Goal: Navigation & Orientation: Find specific page/section

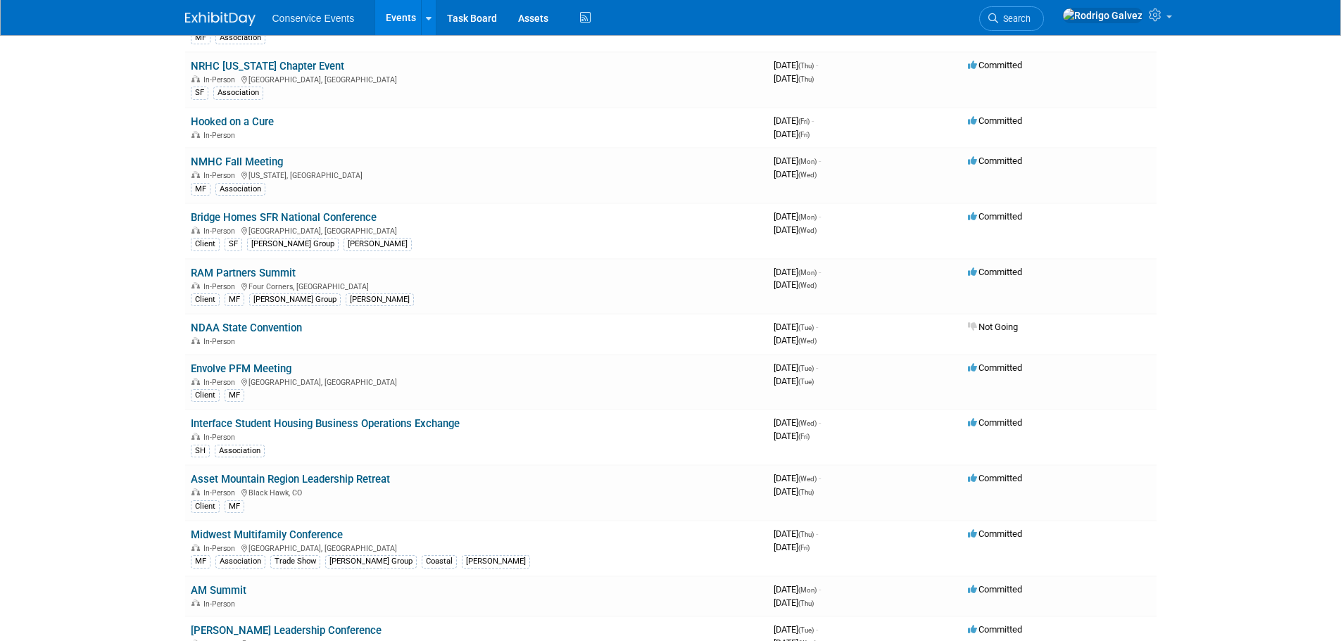
scroll to position [634, 0]
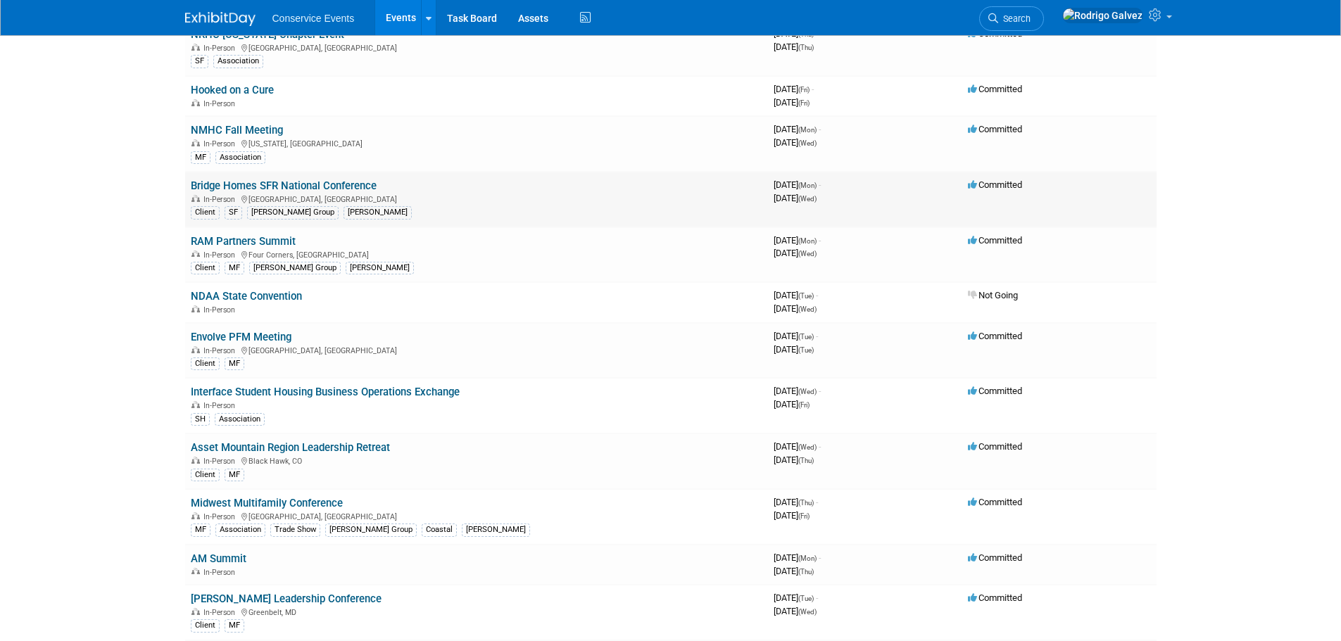
click at [530, 187] on td "Bridge Homes SFR National Conference In-Person [GEOGRAPHIC_DATA], [GEOGRAPHIC_D…" at bounding box center [476, 200] width 583 height 56
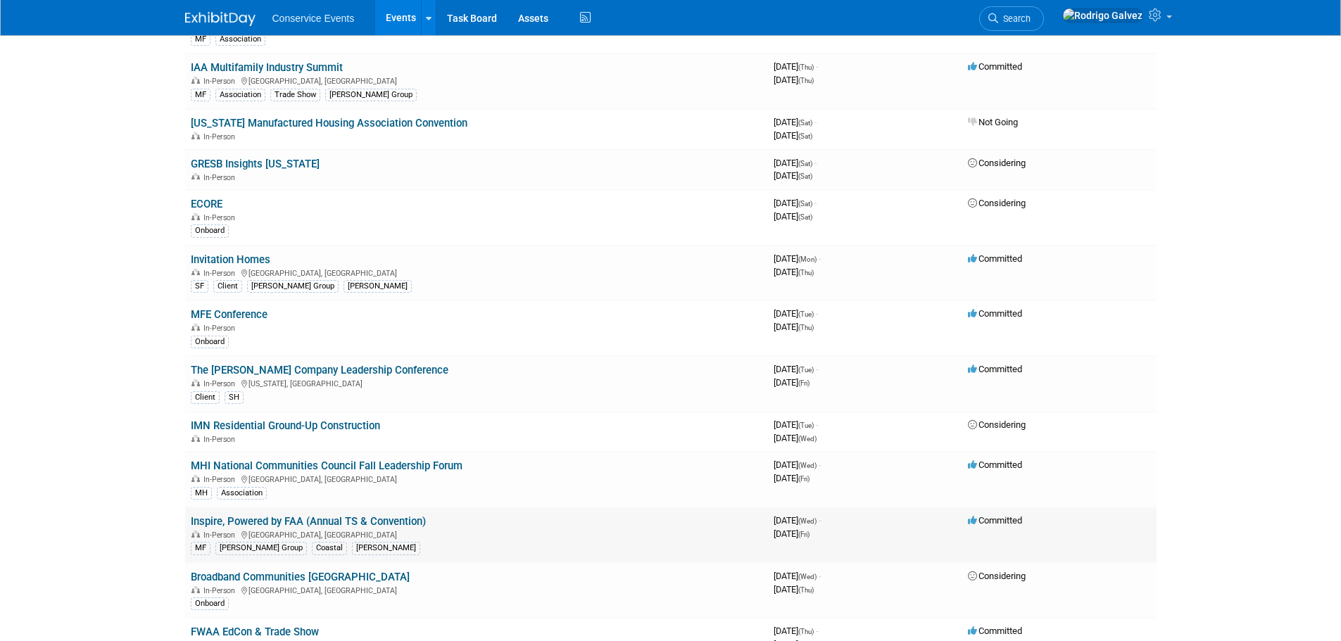
scroll to position [3027, 0]
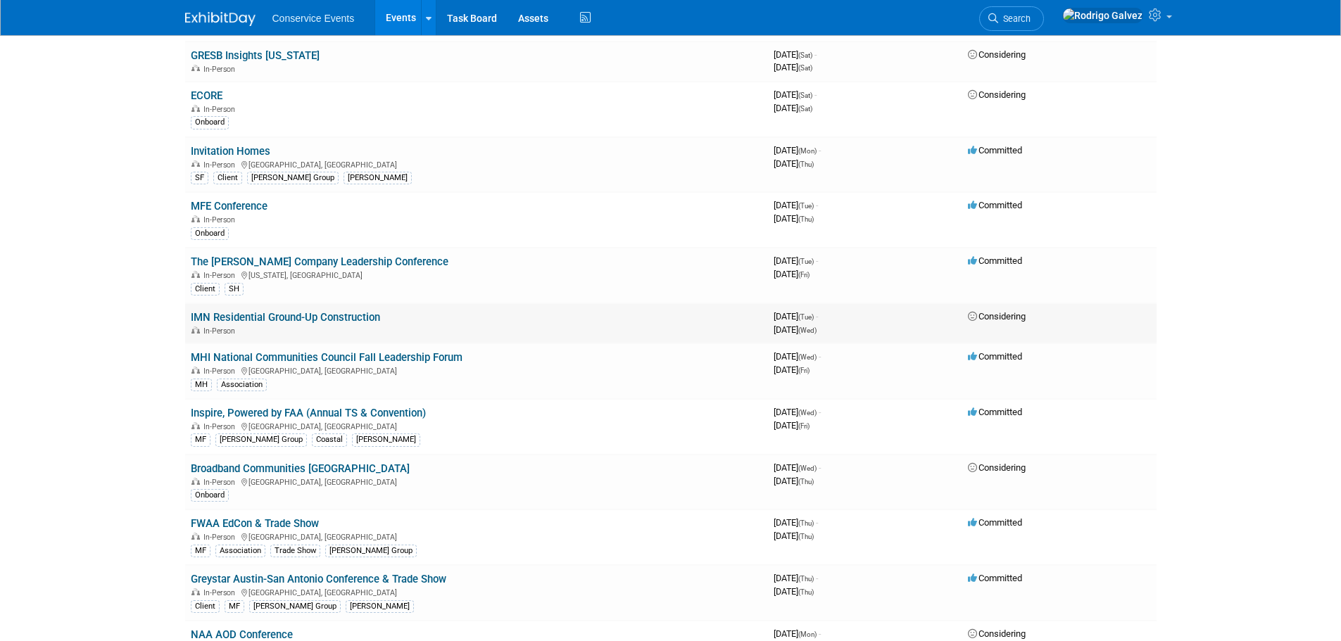
click at [307, 317] on link "IMN Residential Ground-Up Construction" at bounding box center [285, 317] width 189 height 13
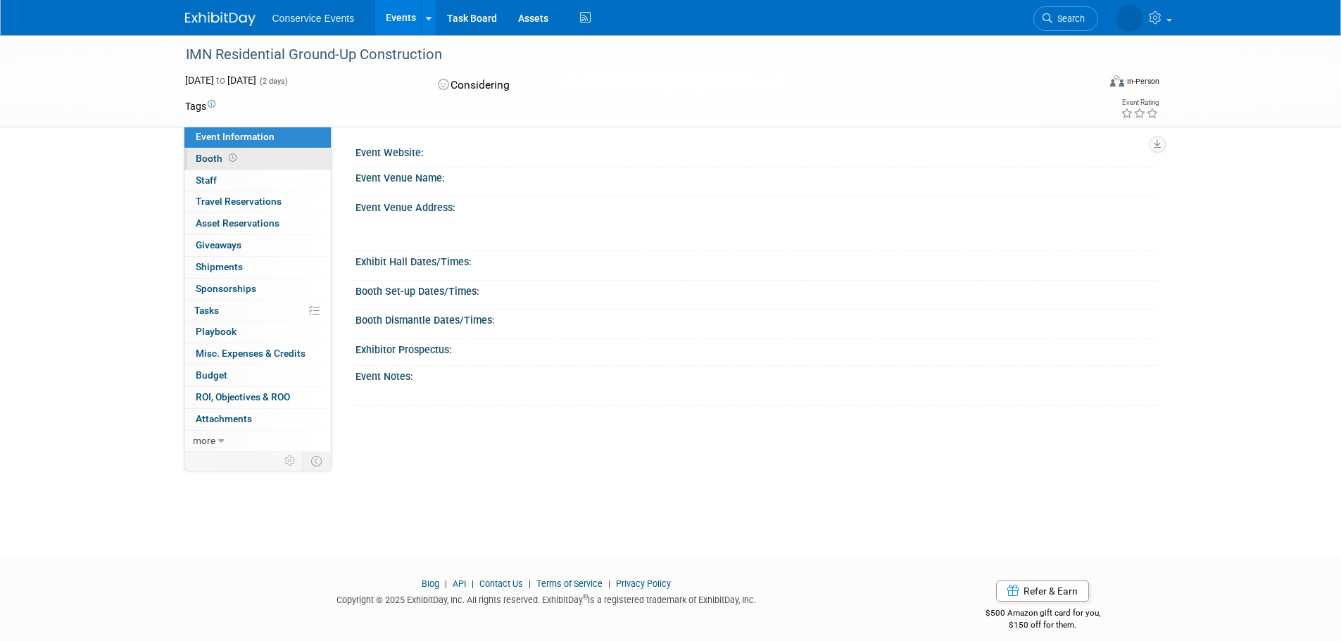
click at [194, 154] on link "Booth" at bounding box center [257, 159] width 146 height 21
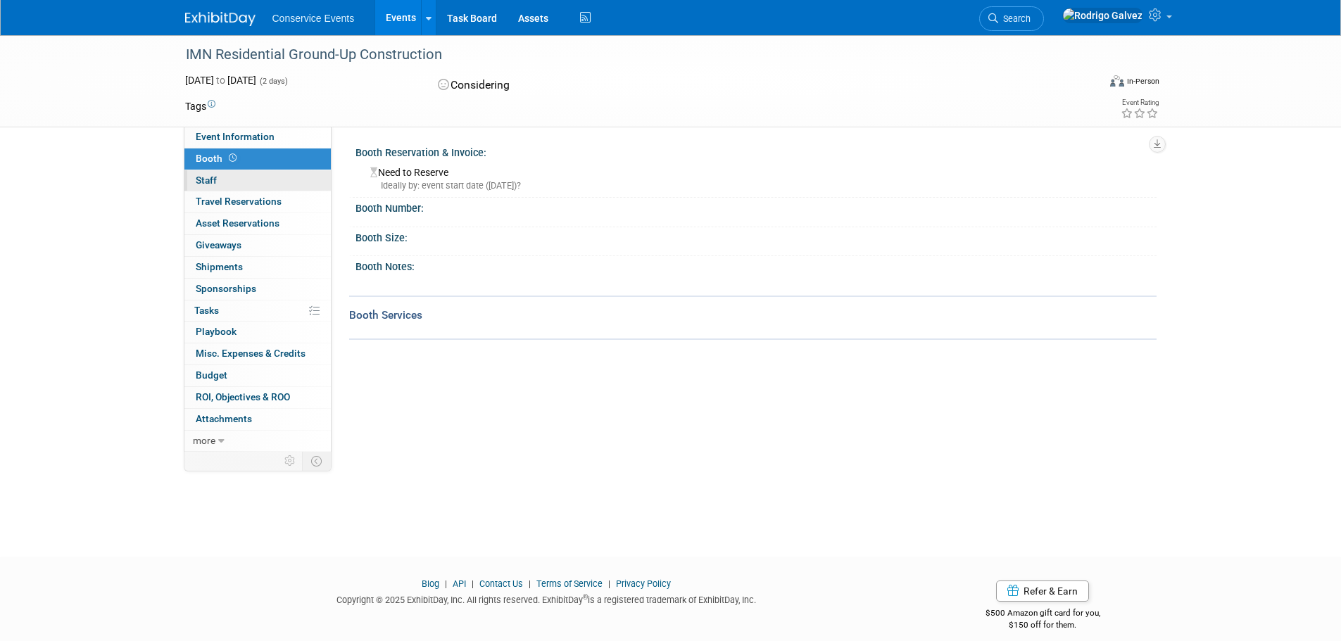
click at [205, 175] on span "Staff 0" at bounding box center [206, 180] width 21 height 11
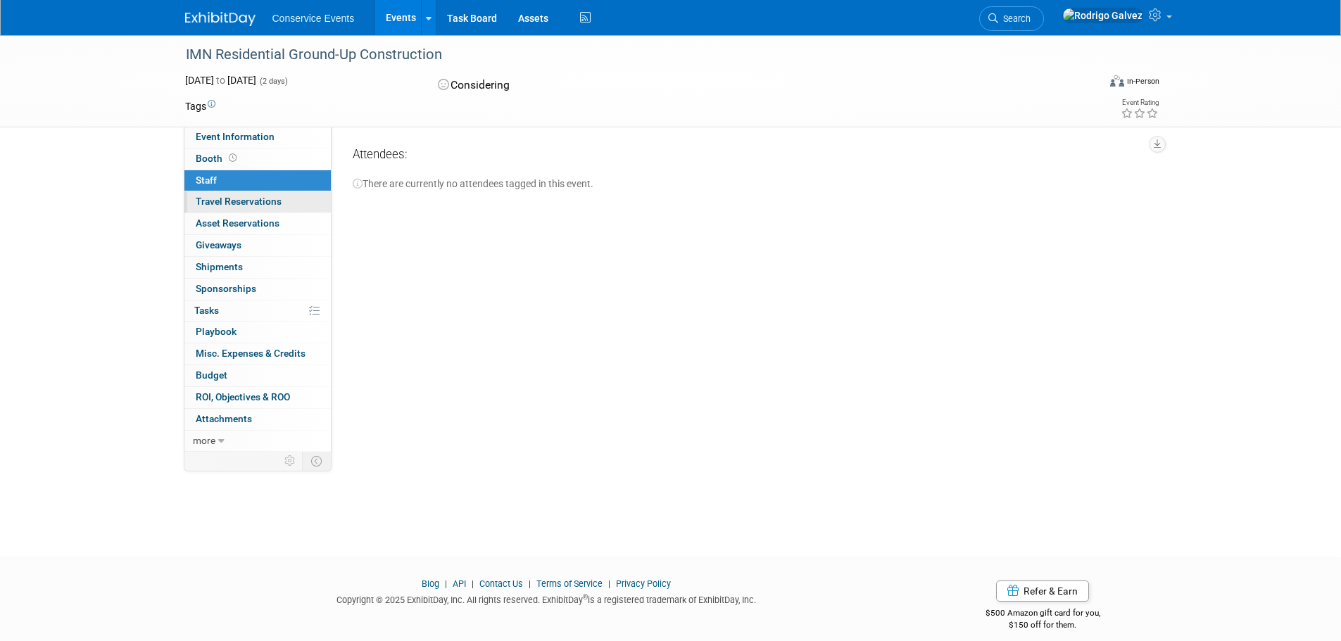
click at [216, 206] on span "Travel Reservations 0" at bounding box center [239, 201] width 86 height 11
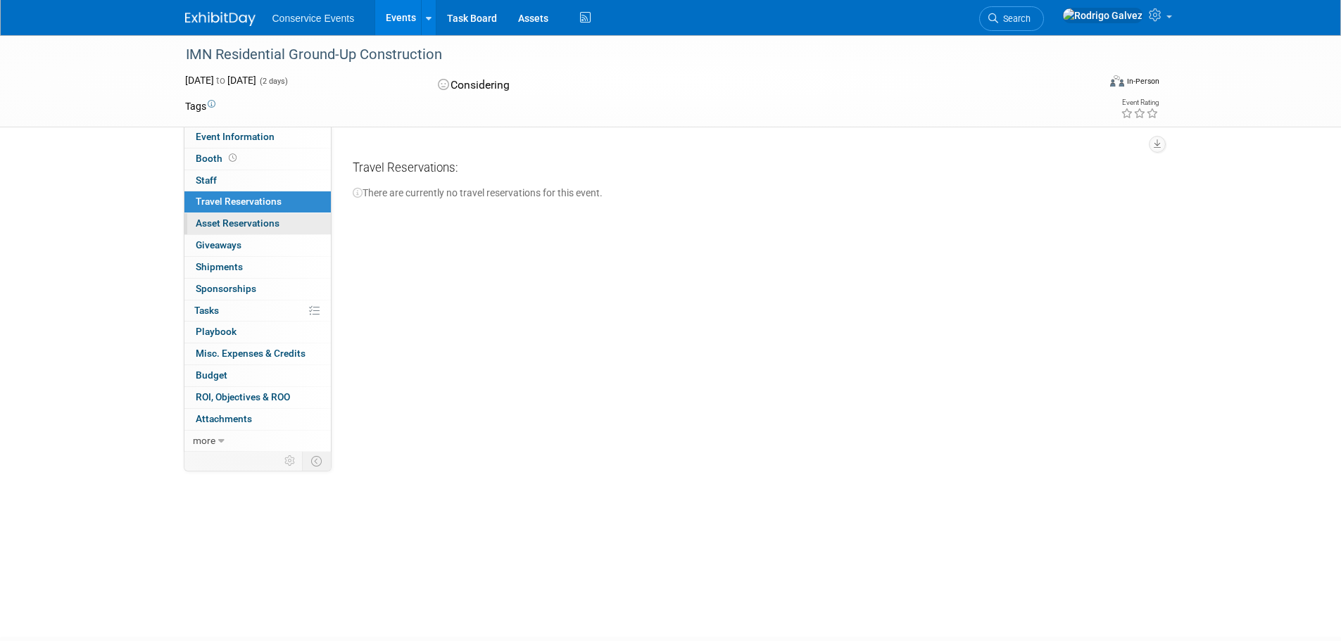
click at [216, 220] on span "Asset Reservations 0" at bounding box center [238, 223] width 84 height 11
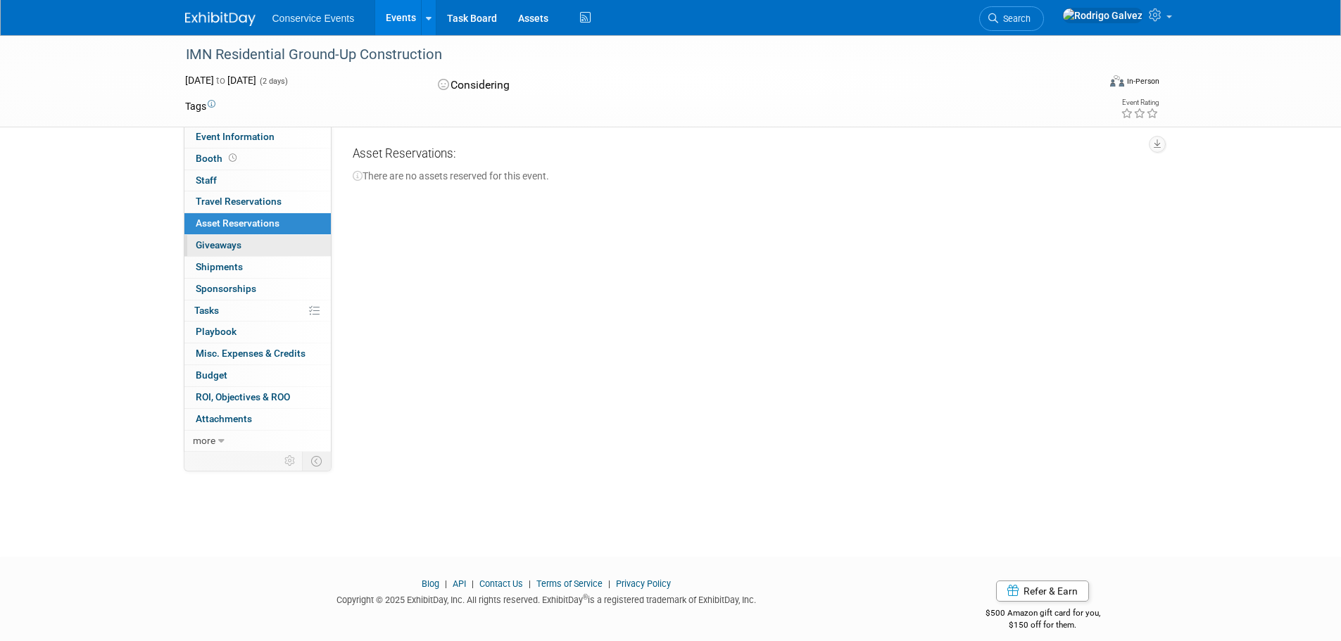
click at [219, 249] on span "Giveaways 0" at bounding box center [219, 244] width 46 height 11
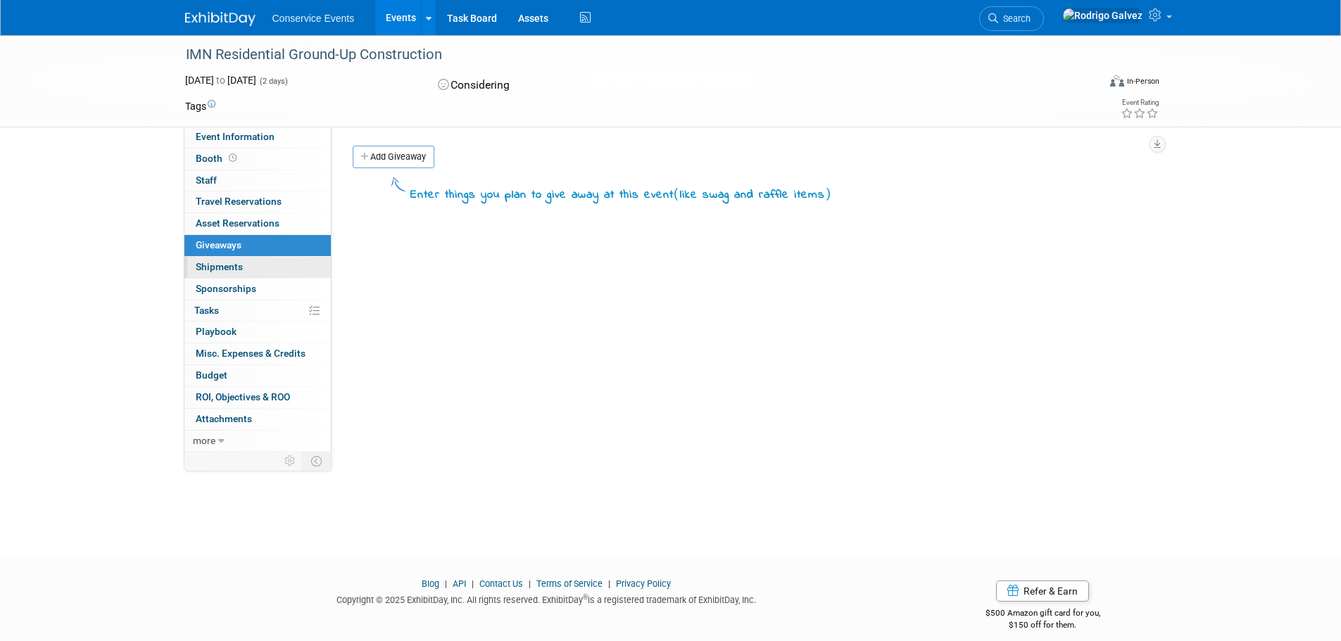
click at [214, 265] on span "Shipments 0" at bounding box center [219, 266] width 47 height 11
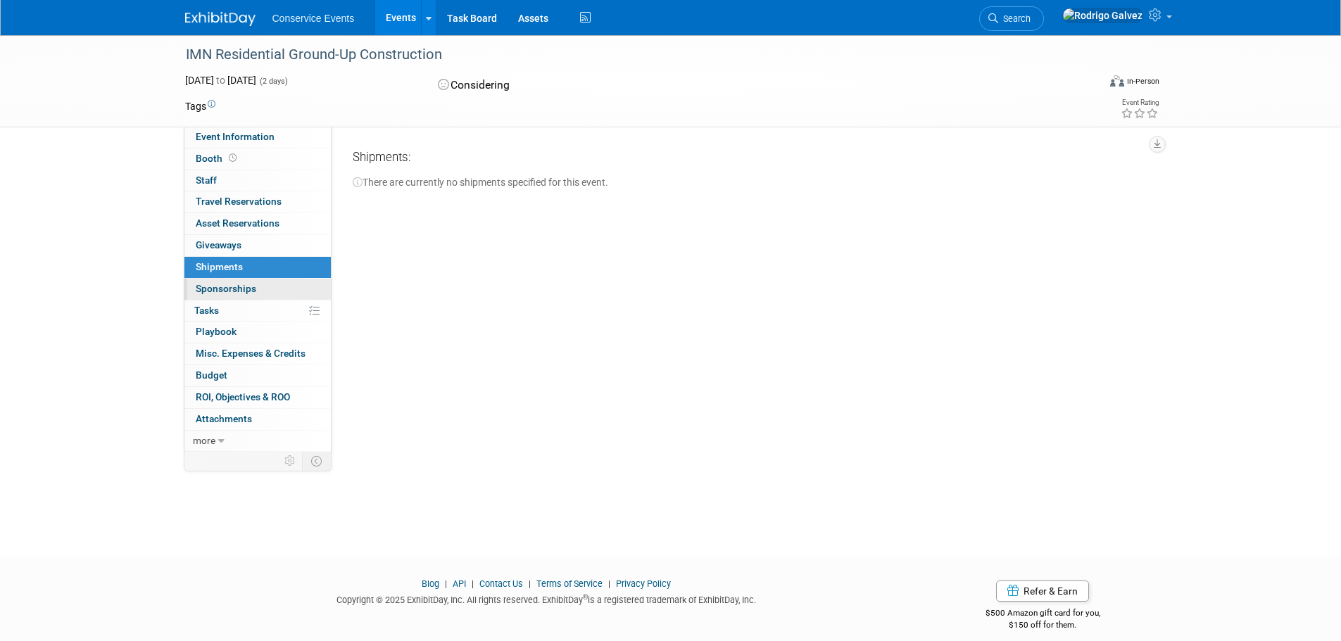
click at [223, 283] on span "Sponsorships 0" at bounding box center [226, 288] width 61 height 11
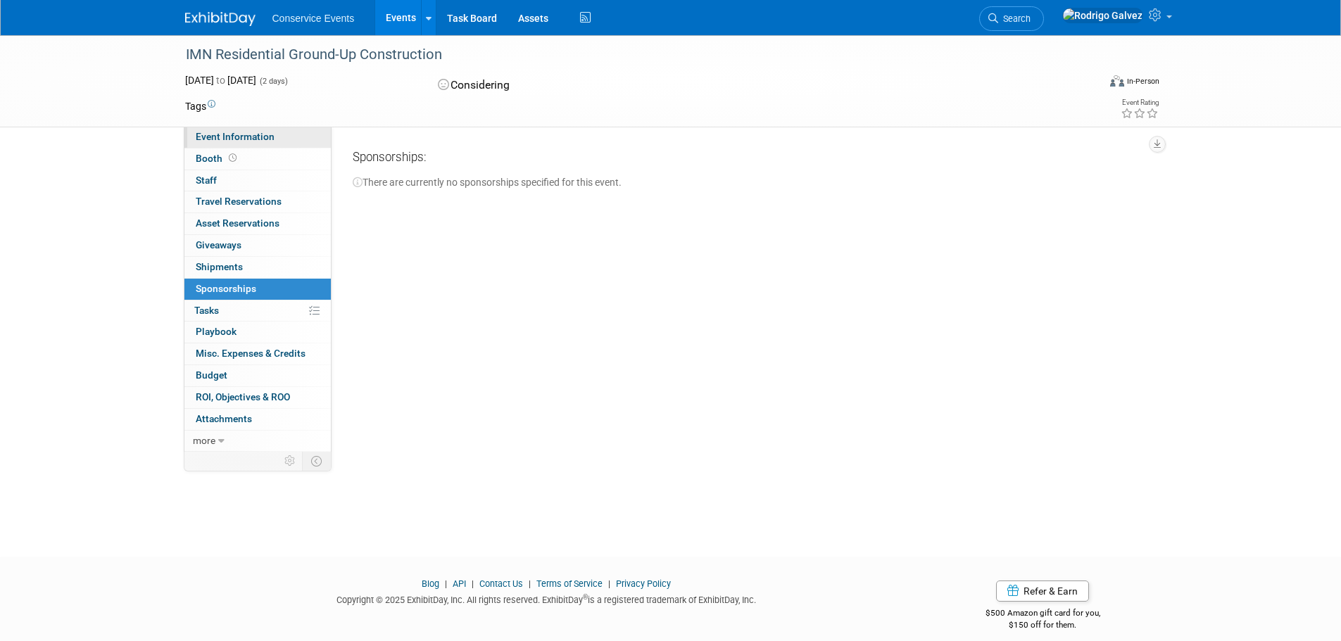
click at [226, 139] on span "Event Information" at bounding box center [235, 136] width 79 height 11
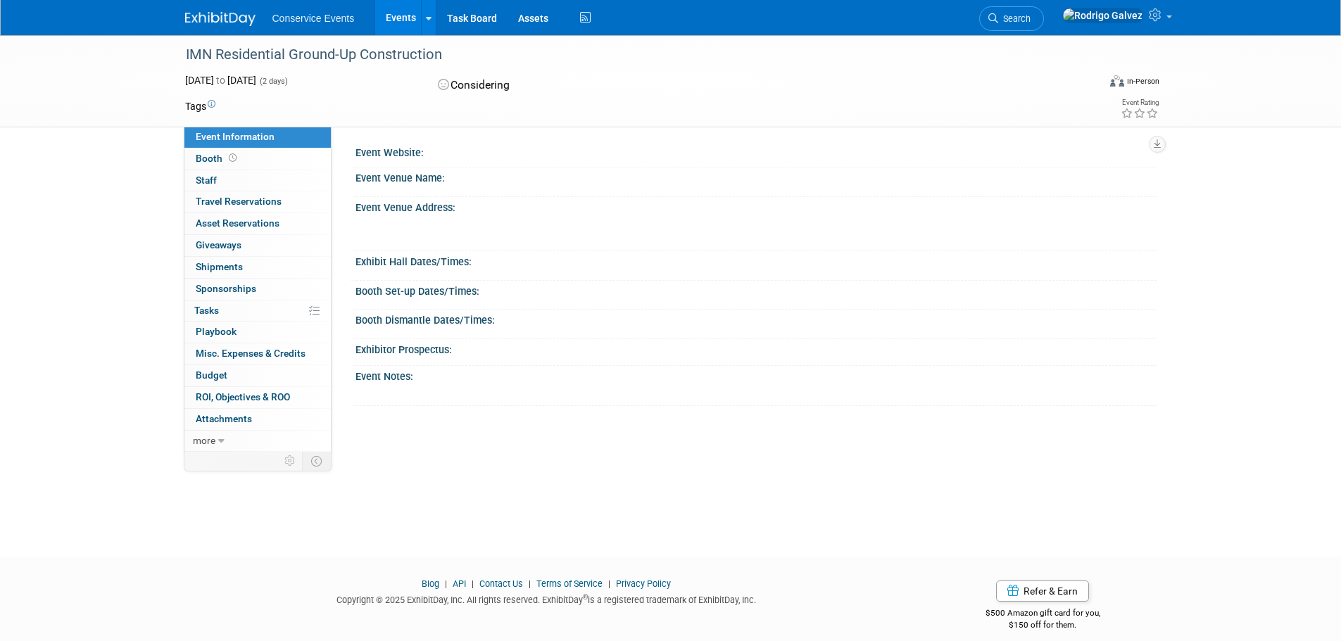
click at [379, 56] on div "IMN Residential Ground-Up Construction" at bounding box center [629, 54] width 896 height 25
drag, startPoint x: 436, startPoint y: 51, endPoint x: 183, endPoint y: 51, distance: 252.7
click at [183, 51] on div "IMN Residential Ground-Up Construction" at bounding box center [629, 54] width 896 height 25
drag, startPoint x: 464, startPoint y: 61, endPoint x: 462, endPoint y: 52, distance: 9.4
click at [463, 61] on div "IMN Residential Ground-Up Construction" at bounding box center [629, 54] width 896 height 25
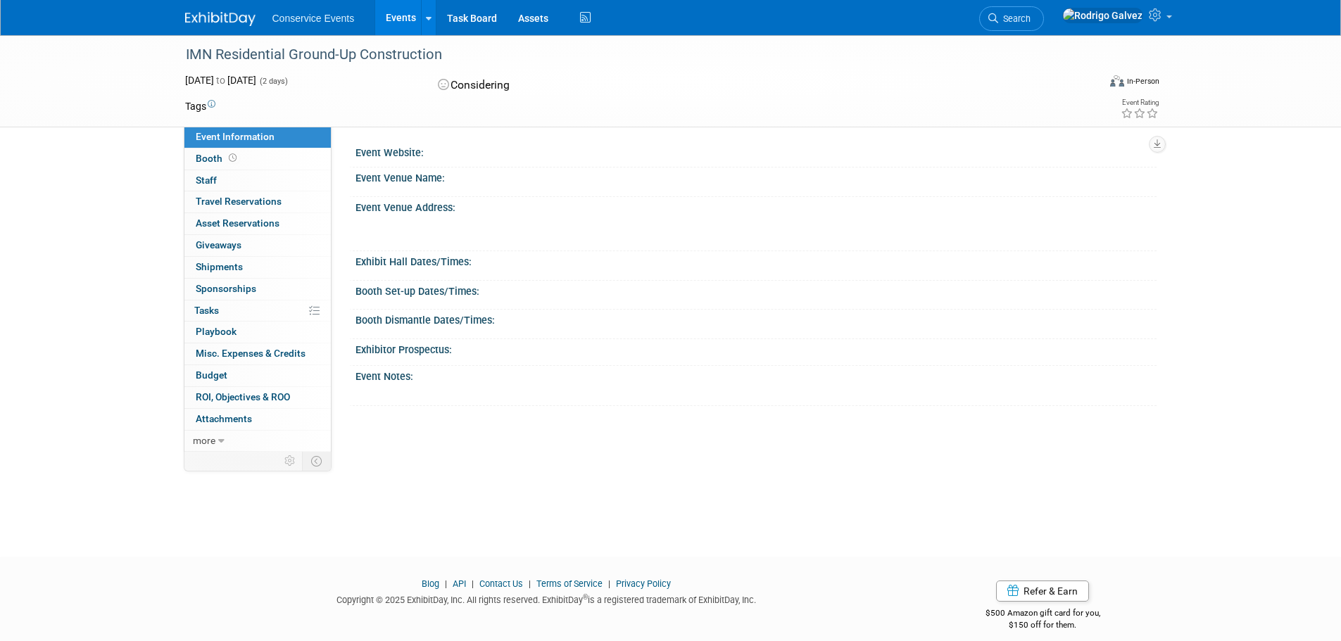
drag, startPoint x: 461, startPoint y: 52, endPoint x: 185, endPoint y: 50, distance: 276.0
click at [182, 50] on div "IMN Residential Ground-Up Construction" at bounding box center [629, 54] width 896 height 25
copy div "IMN Residential Ground-Up Construction"
